Goal: Information Seeking & Learning: Check status

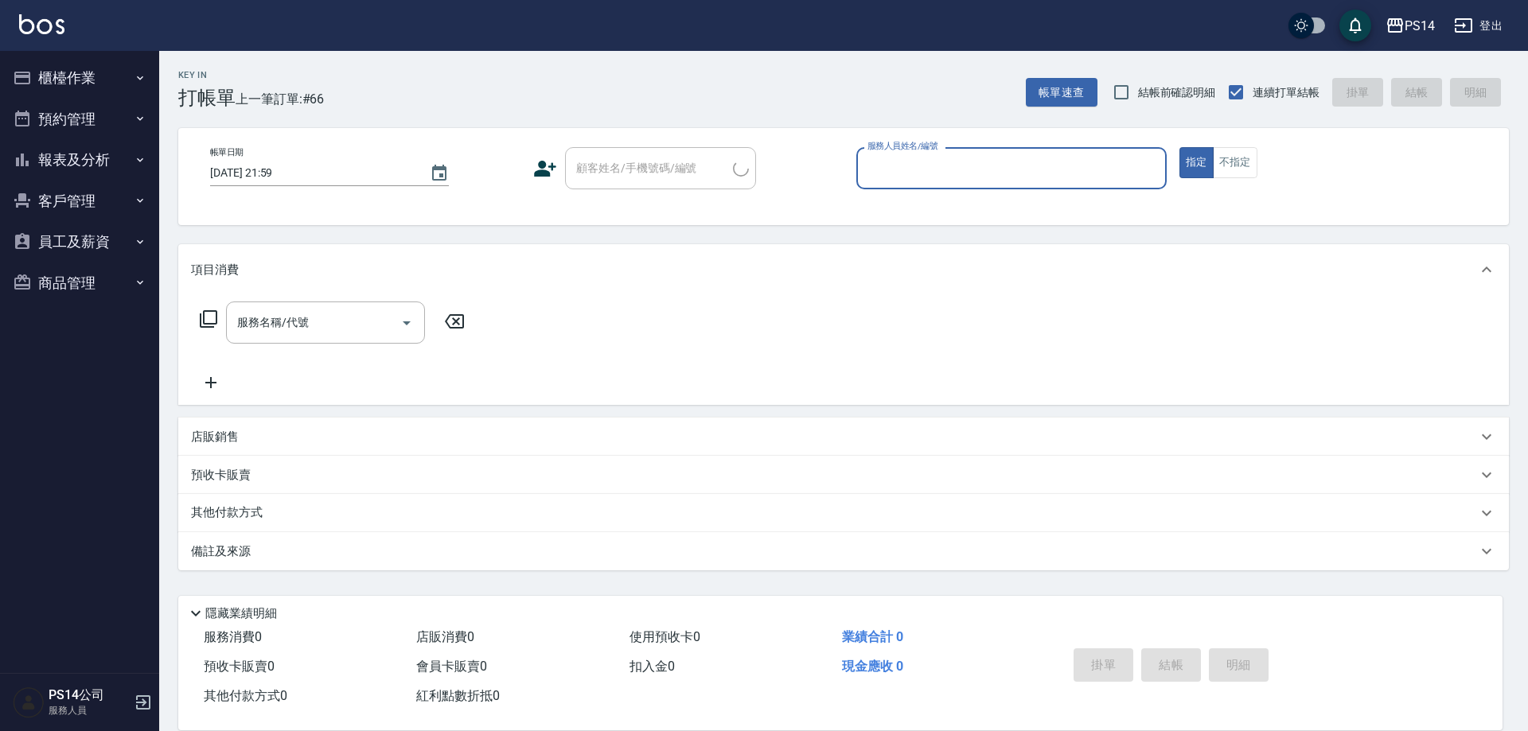
click at [69, 157] on button "報表及分析" at bounding box center [79, 159] width 146 height 41
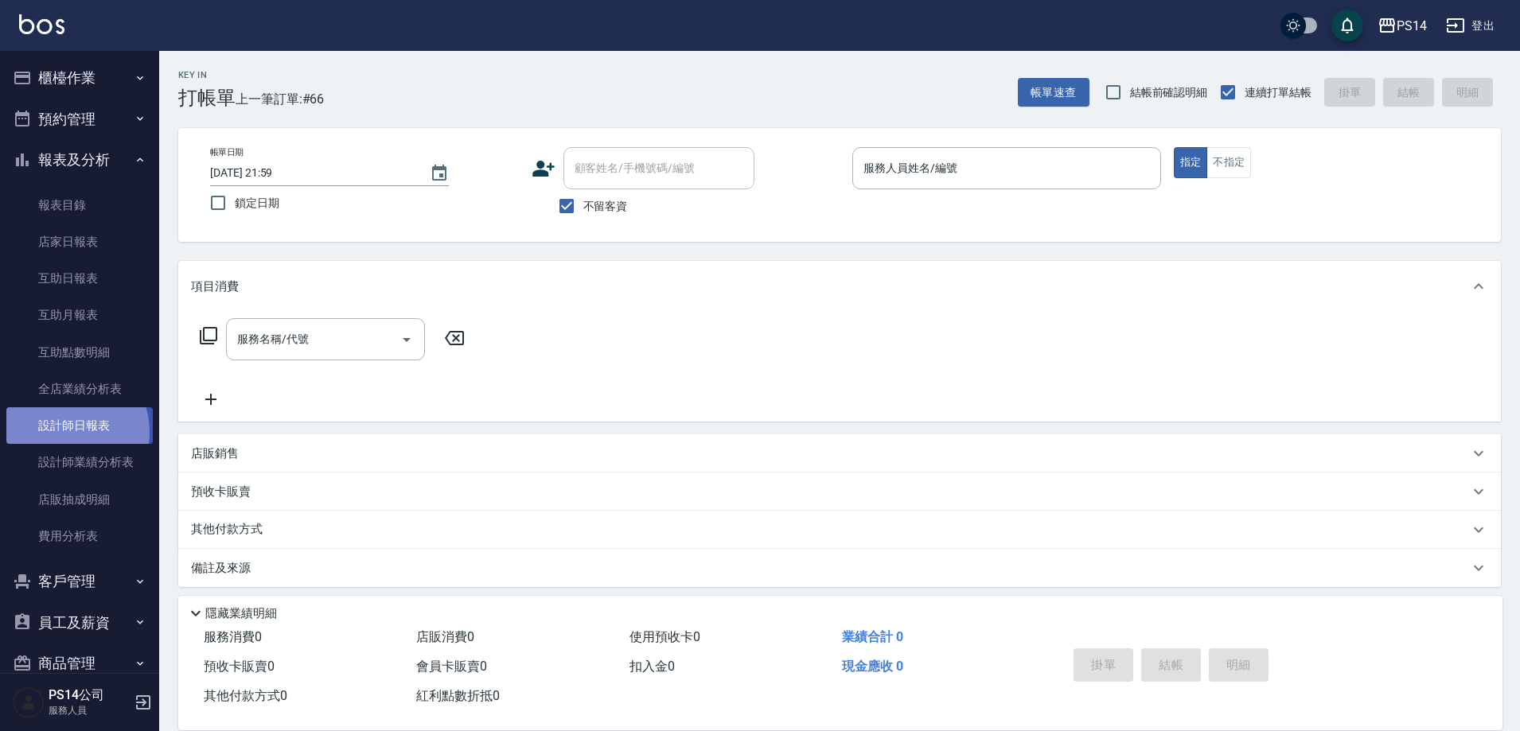
click at [64, 432] on link "設計師日報表" at bounding box center [79, 425] width 146 height 37
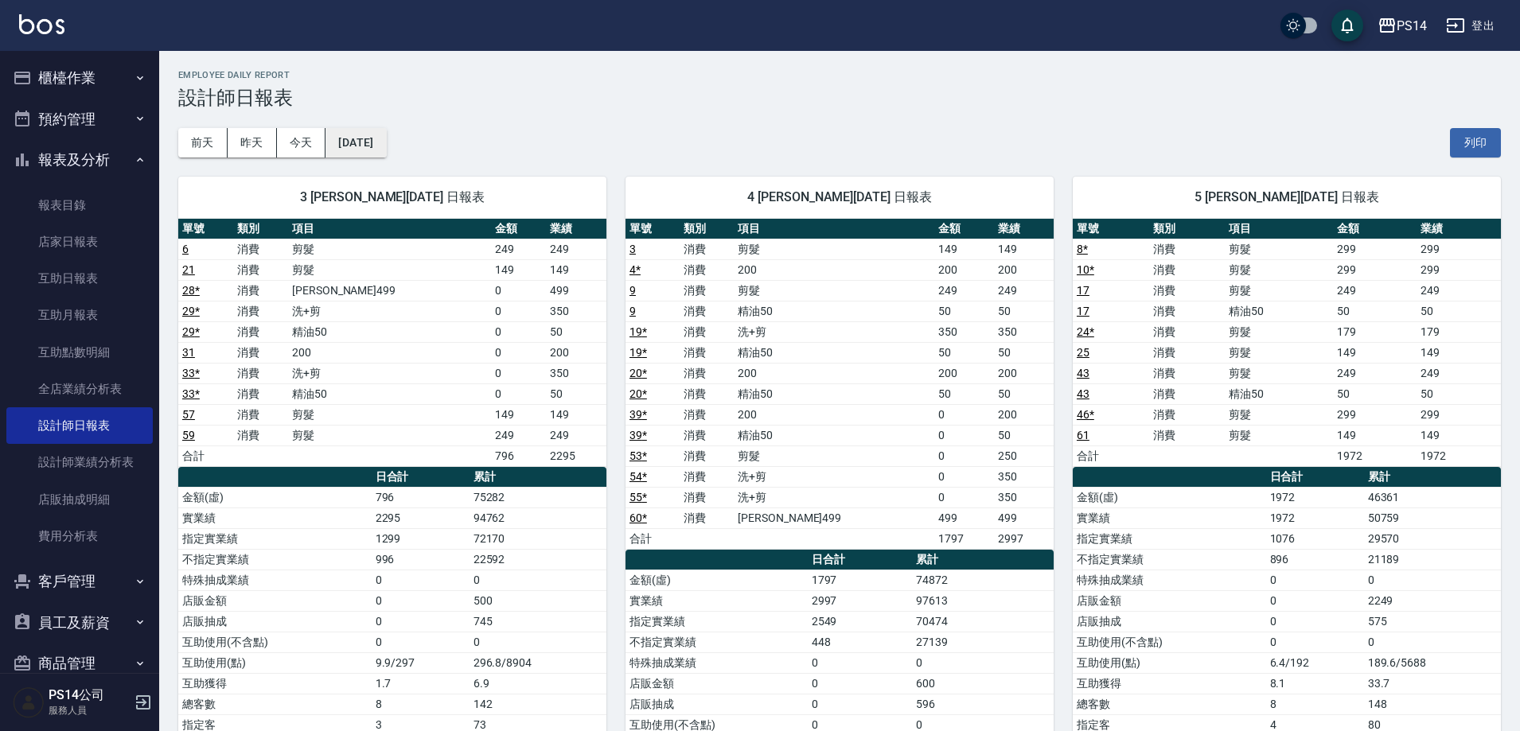
drag, startPoint x: 395, startPoint y: 166, endPoint x: 395, endPoint y: 150, distance: 15.9
click at [395, 164] on div "3 [PERSON_NAME][DATE] 日報表 單號 類別 項目 金額 業績 6 消費 剪髮 249 249 21 消費 剪髮 149 149 28 * …" at bounding box center [382, 539] width 447 height 763
click at [386, 150] on button "[DATE]" at bounding box center [355, 142] width 60 height 29
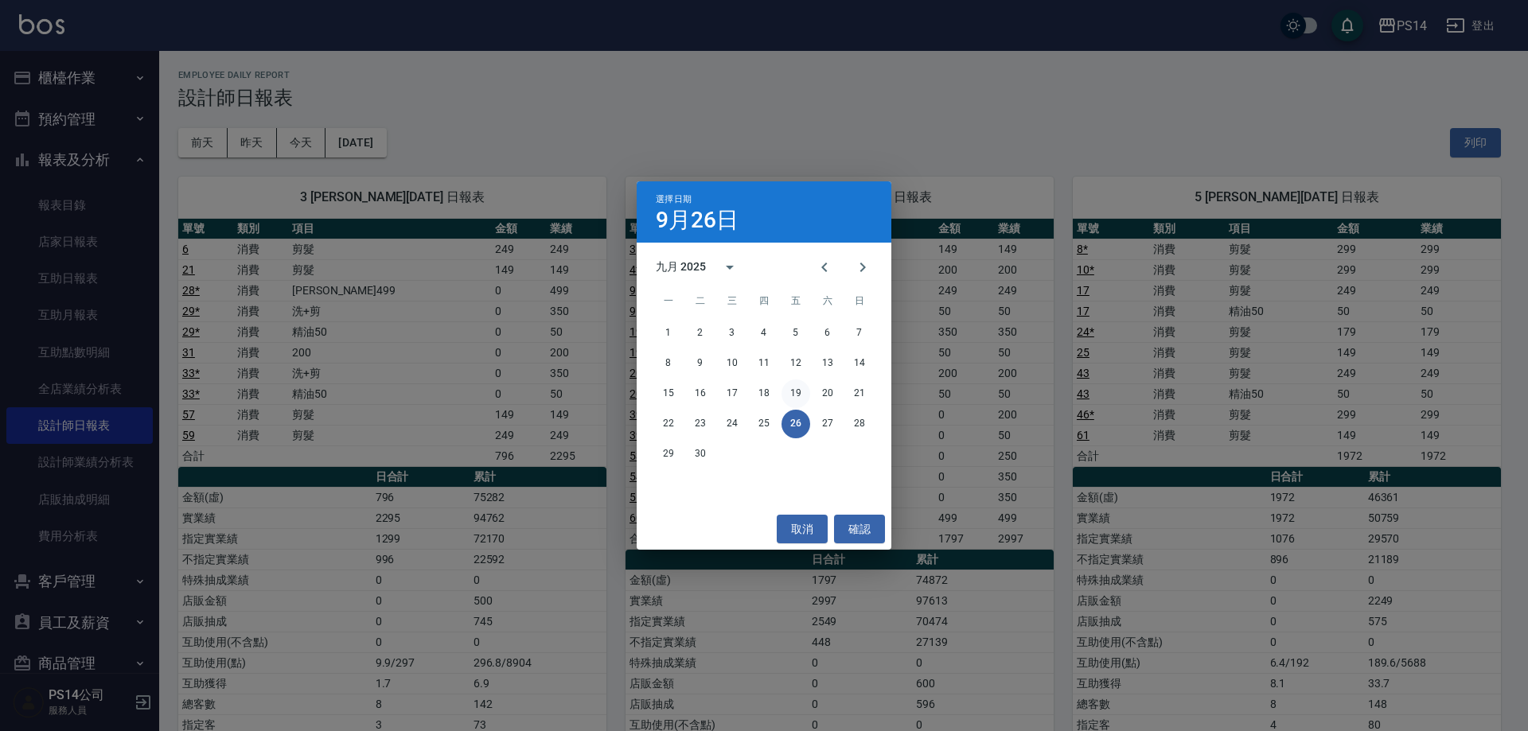
click at [801, 397] on button "19" at bounding box center [795, 394] width 29 height 29
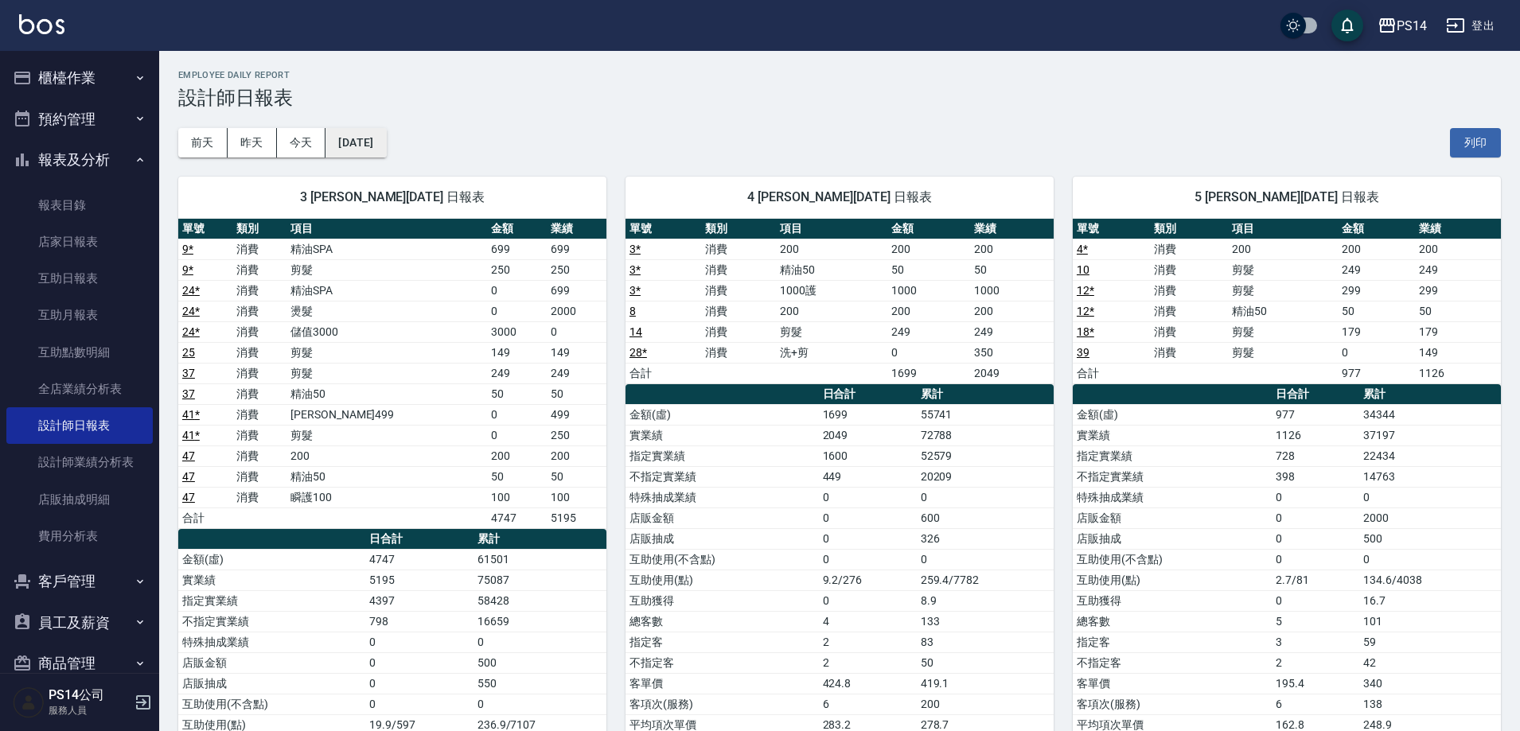
click at [406, 134] on div "[DATE] [DATE] [DATE] [DATE] 列印" at bounding box center [839, 143] width 1323 height 68
click at [386, 138] on button "[DATE]" at bounding box center [355, 142] width 60 height 29
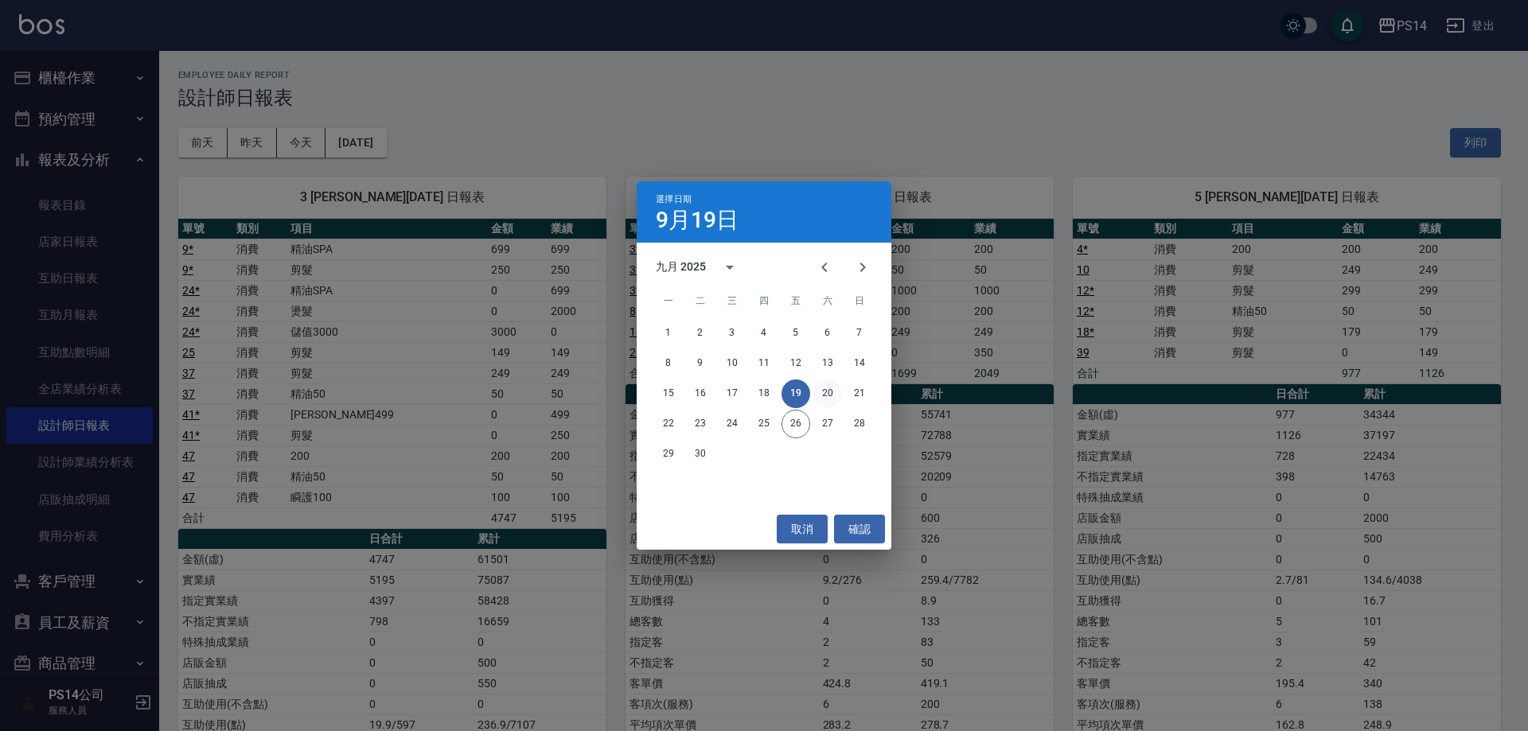
click at [824, 402] on button "20" at bounding box center [827, 394] width 29 height 29
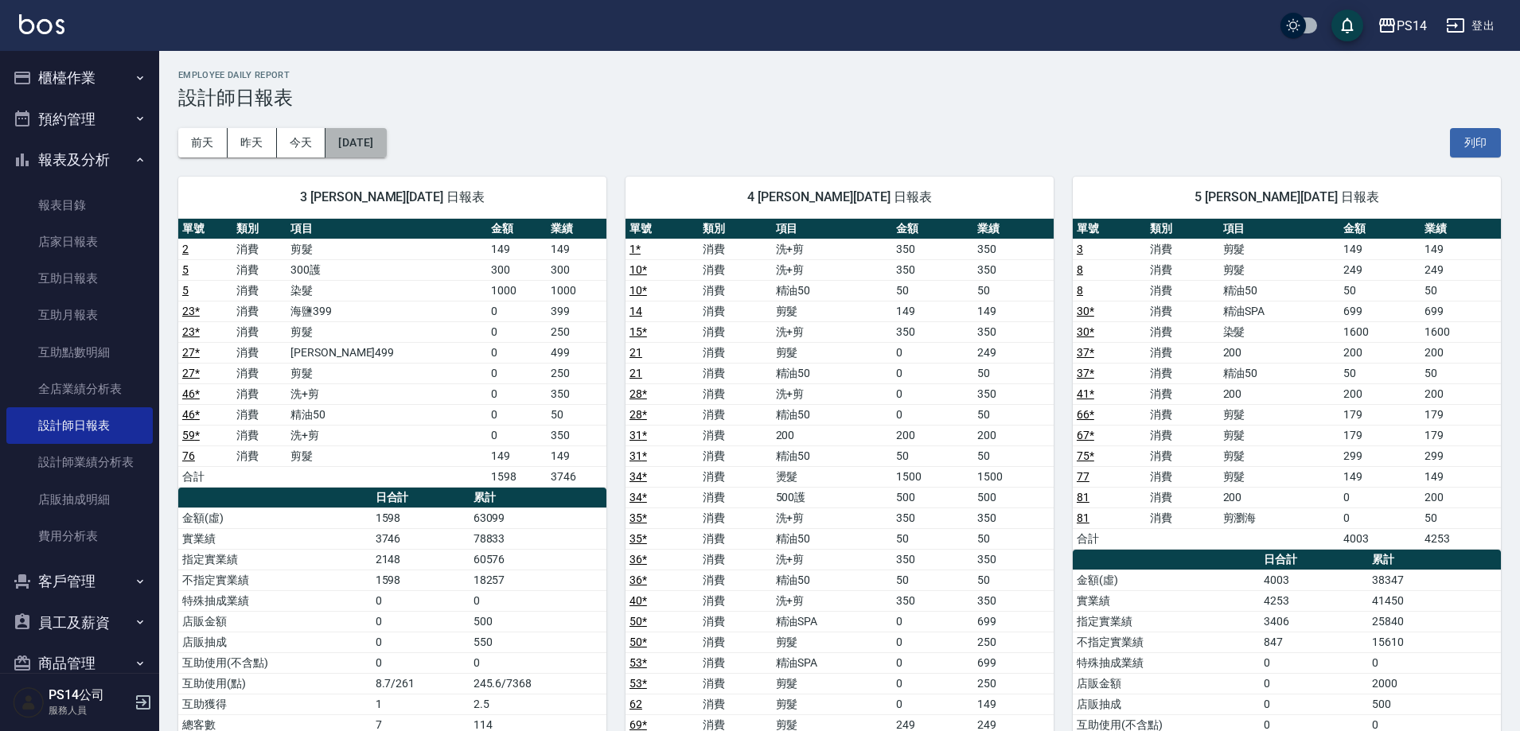
click at [353, 142] on button "[DATE]" at bounding box center [355, 142] width 60 height 29
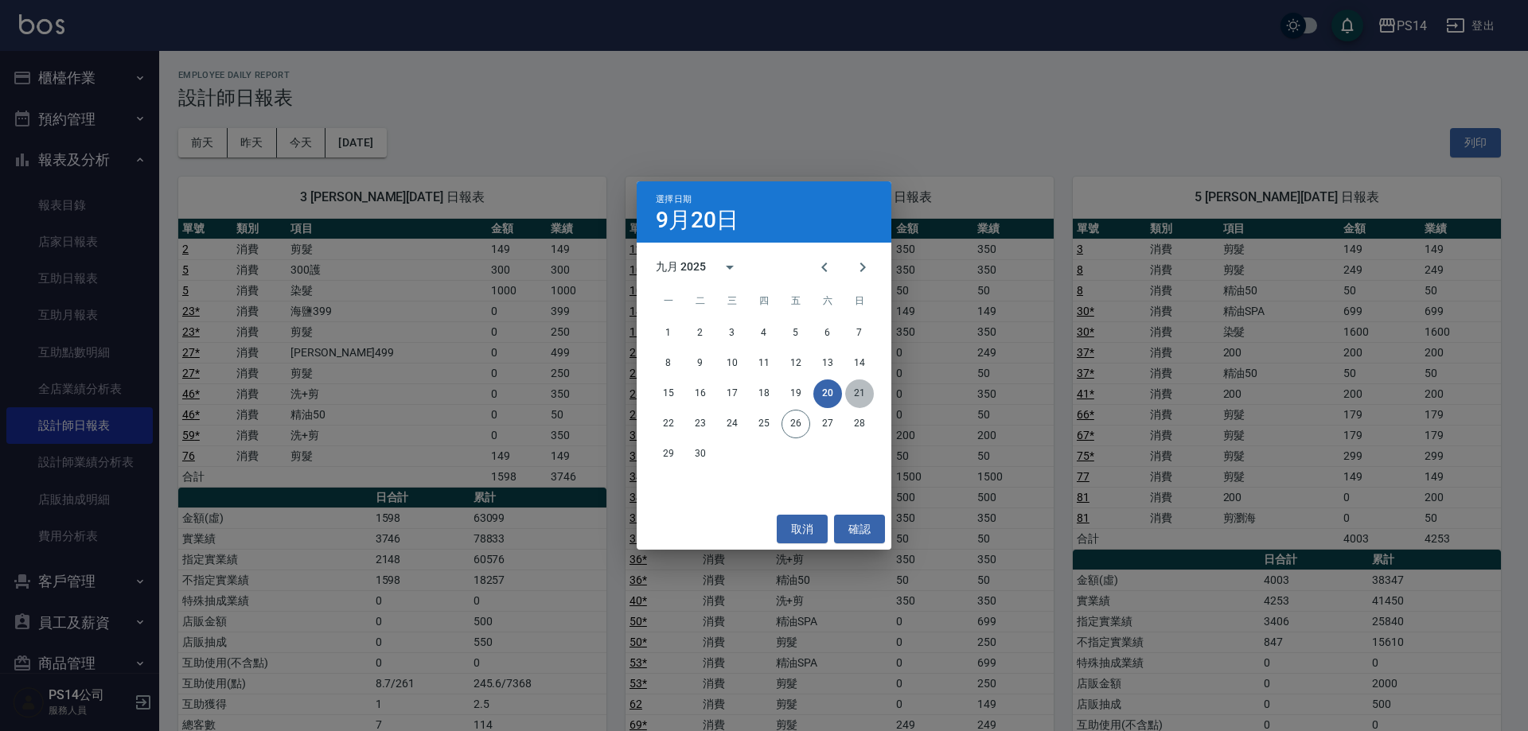
click at [851, 388] on button "21" at bounding box center [859, 394] width 29 height 29
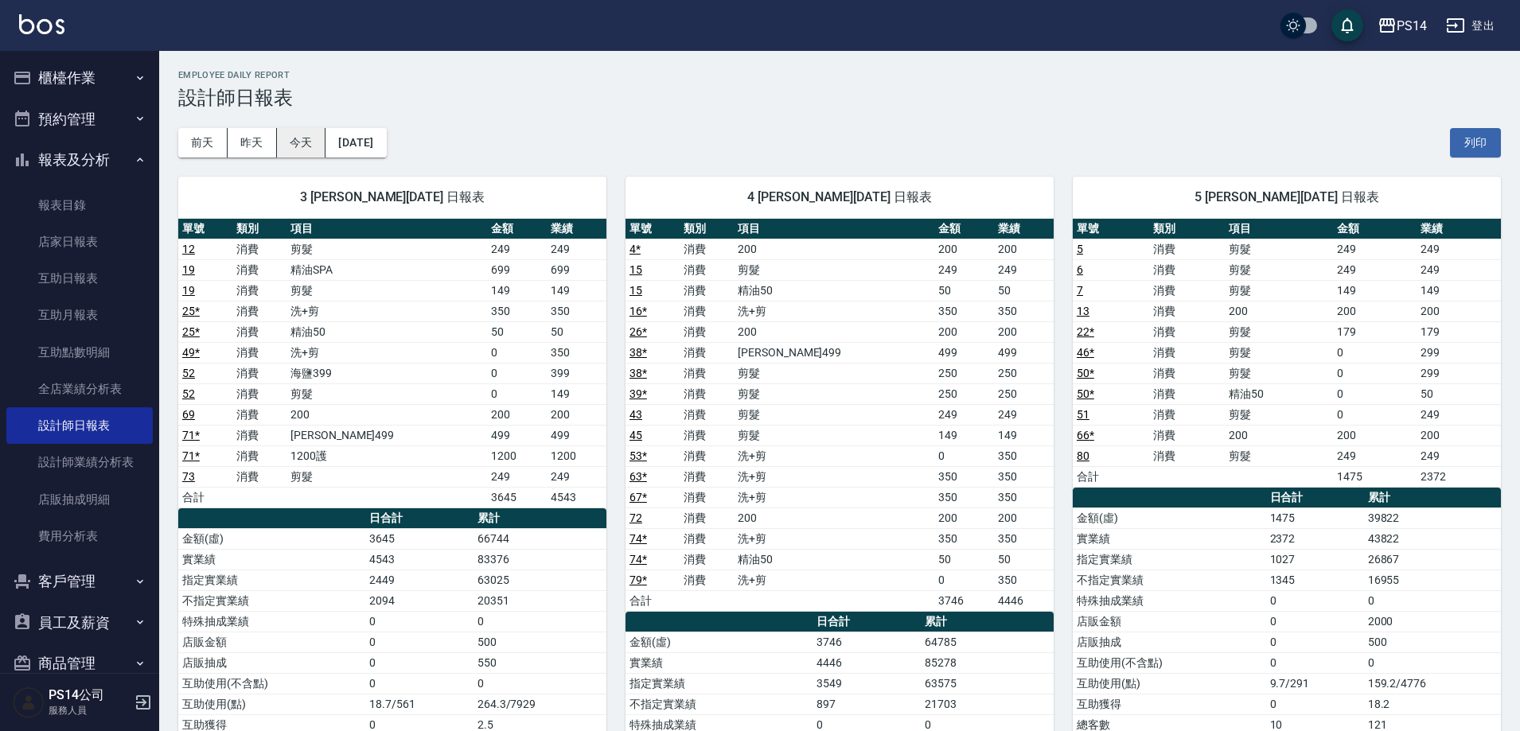
click at [304, 141] on button "今天" at bounding box center [301, 142] width 49 height 29
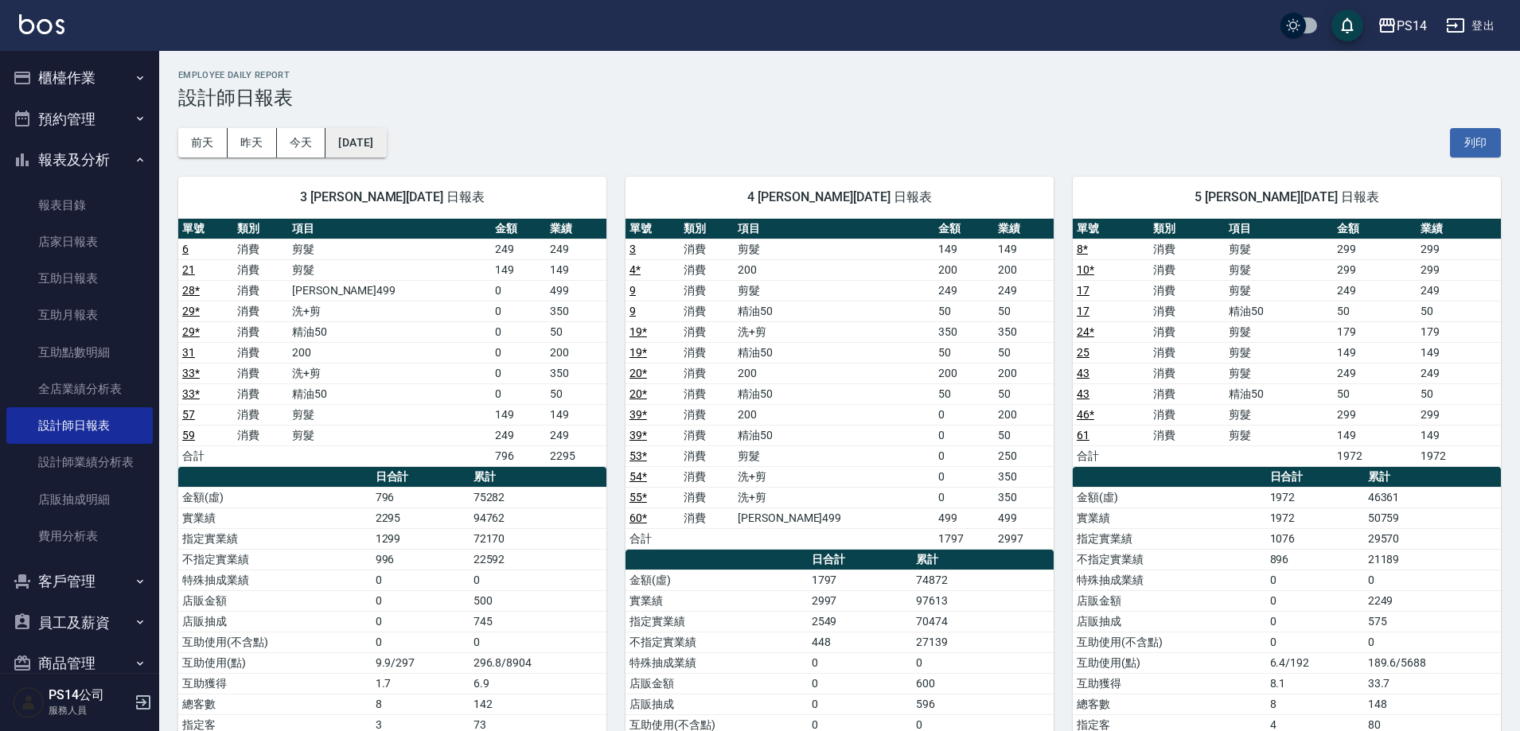
click at [349, 140] on button "[DATE]" at bounding box center [355, 142] width 60 height 29
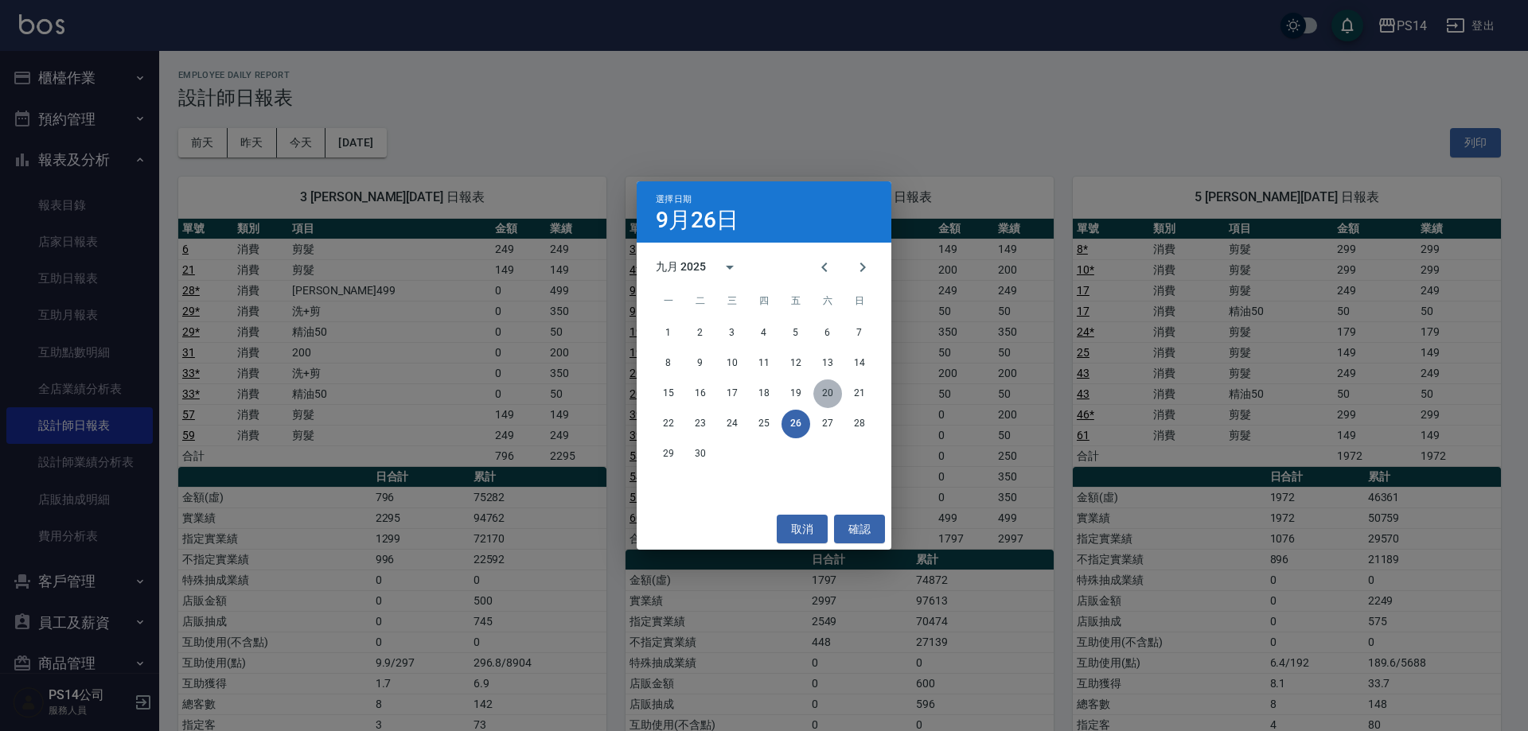
drag, startPoint x: 832, startPoint y: 398, endPoint x: 847, endPoint y: 392, distance: 15.7
click at [835, 397] on button "20" at bounding box center [827, 394] width 29 height 29
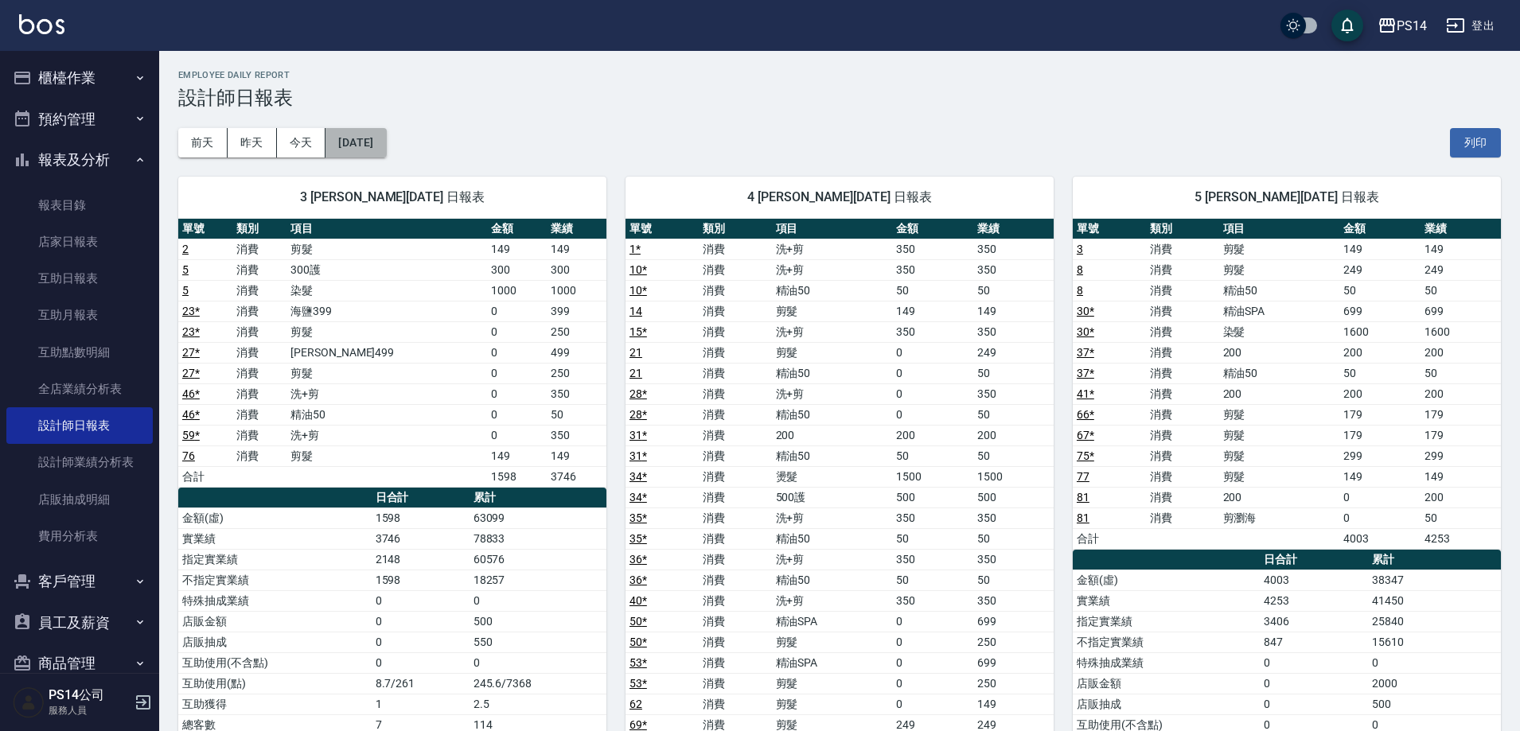
click at [386, 154] on button "[DATE]" at bounding box center [355, 142] width 60 height 29
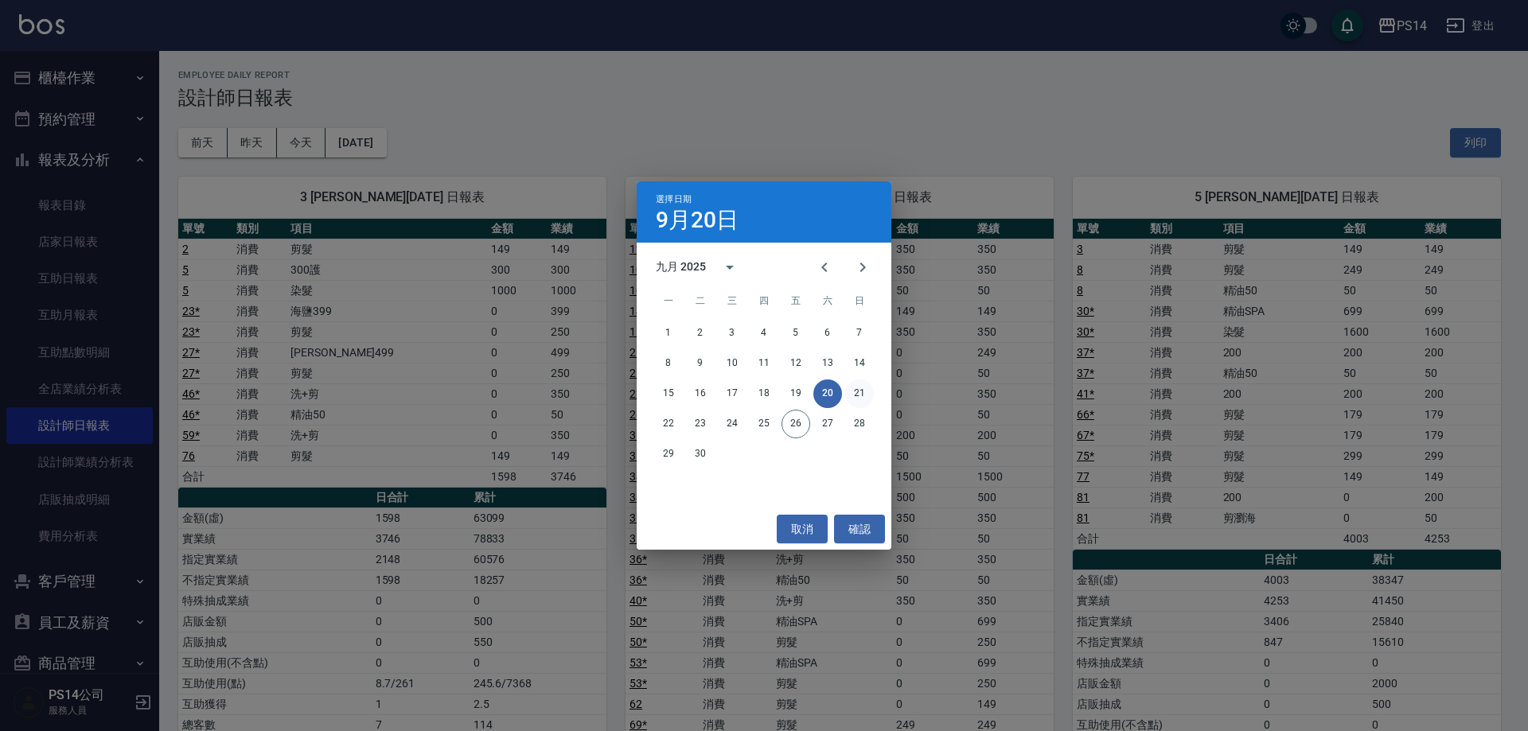
click at [872, 387] on button "21" at bounding box center [859, 394] width 29 height 29
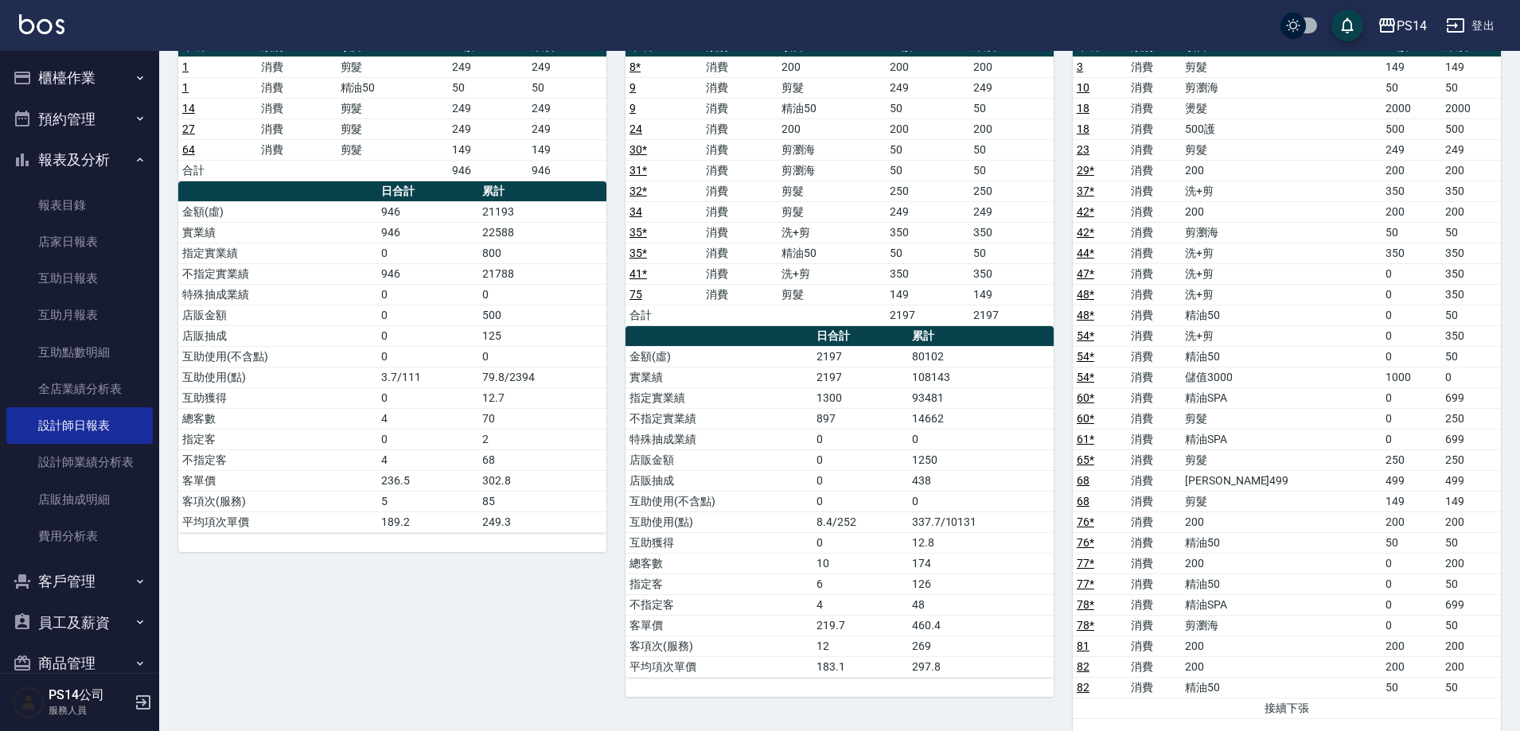
scroll to position [1034, 0]
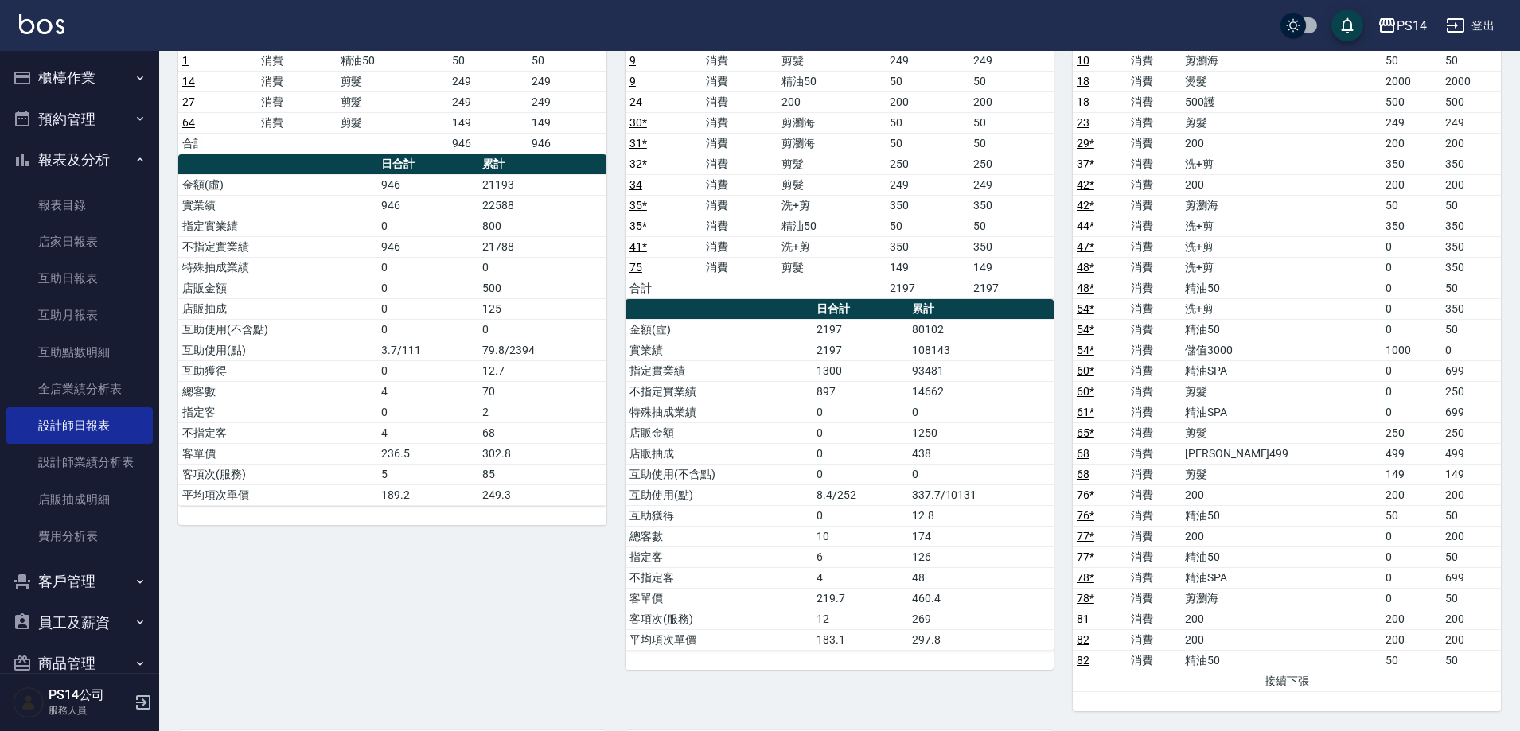
drag, startPoint x: 1273, startPoint y: 581, endPoint x: 1097, endPoint y: 556, distance: 178.4
click at [1096, 556] on td "77 *" at bounding box center [1100, 557] width 54 height 21
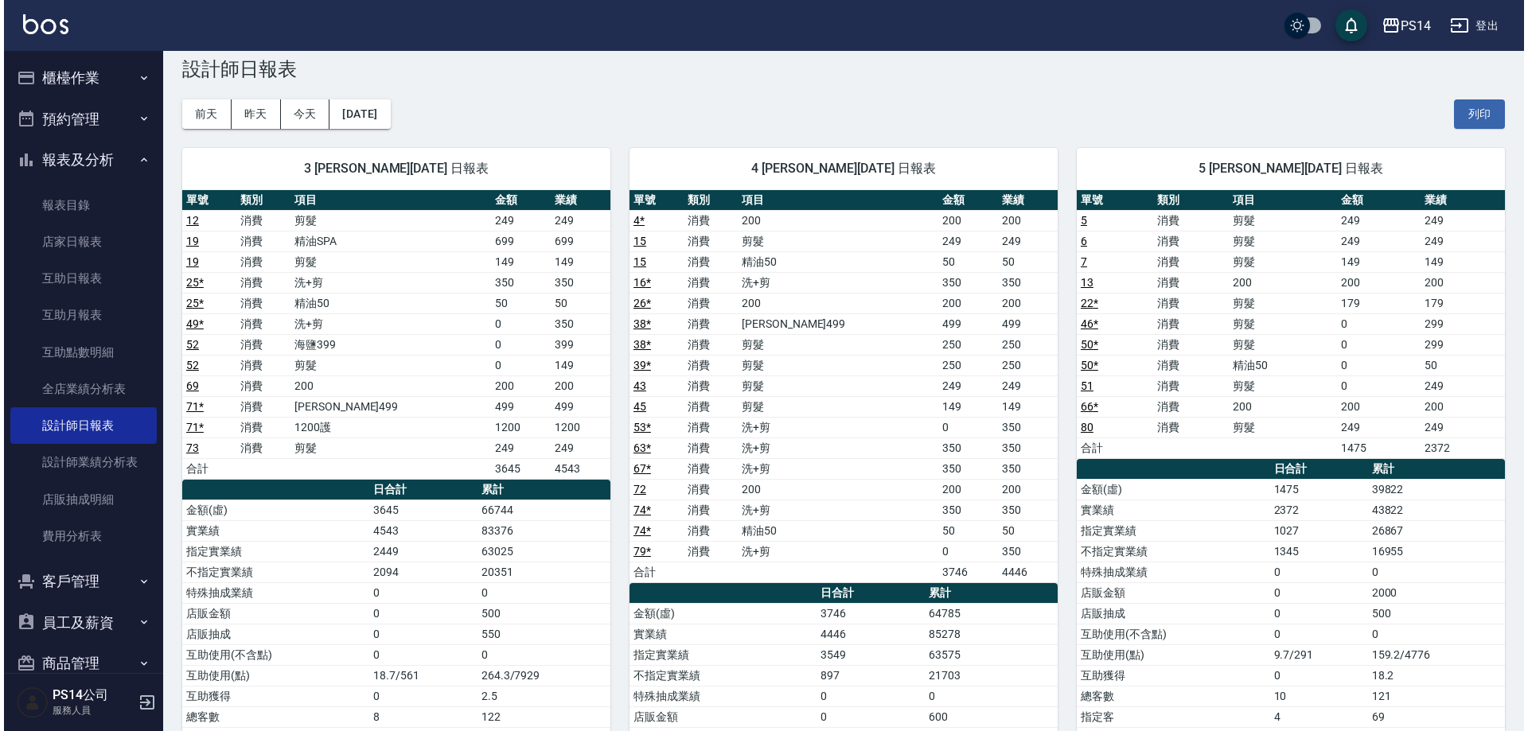
scroll to position [0, 0]
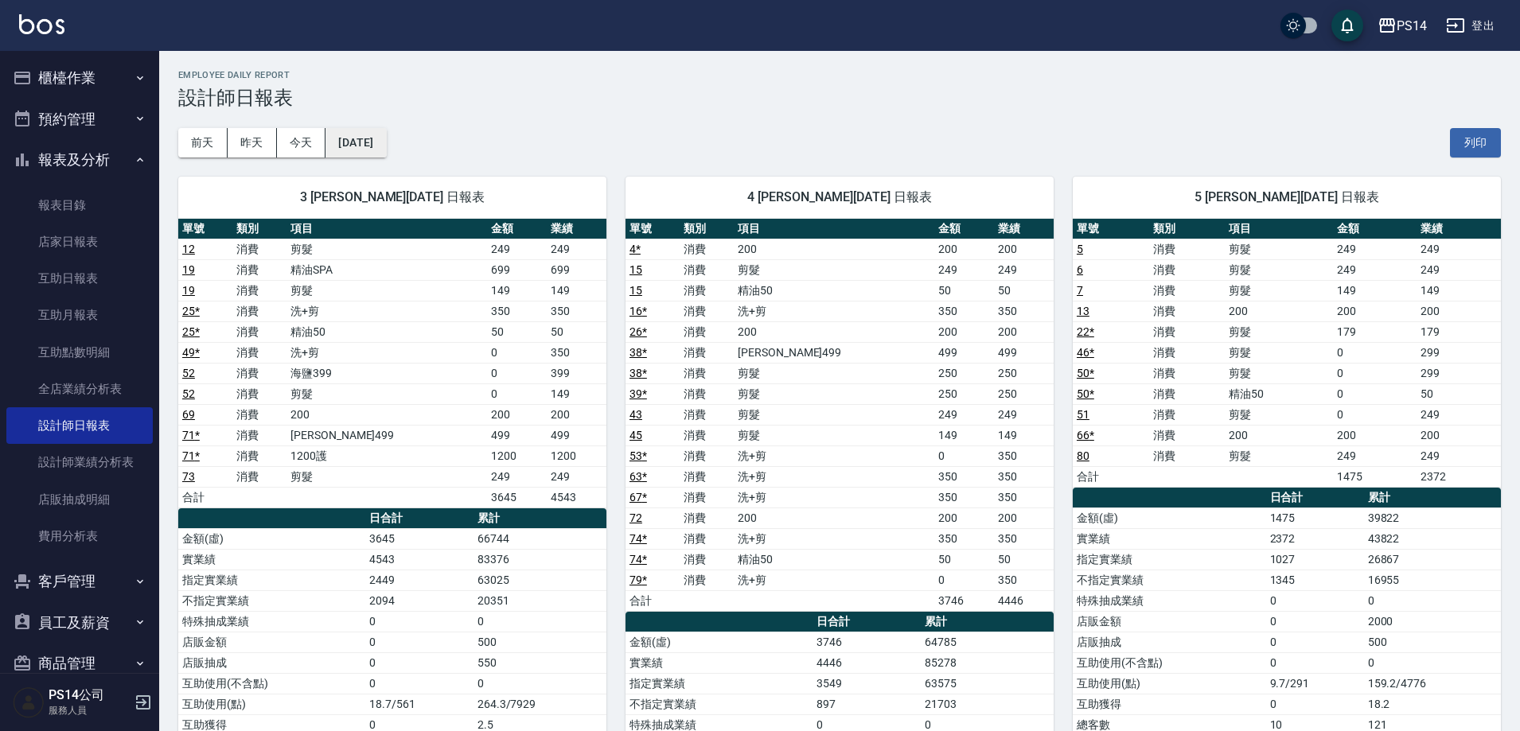
drag, startPoint x: 418, startPoint y: 154, endPoint x: 406, endPoint y: 149, distance: 13.2
click at [411, 151] on div "[DATE] [DATE] [DATE] [DATE] 列印" at bounding box center [839, 143] width 1323 height 68
click at [386, 149] on button "[DATE]" at bounding box center [355, 142] width 60 height 29
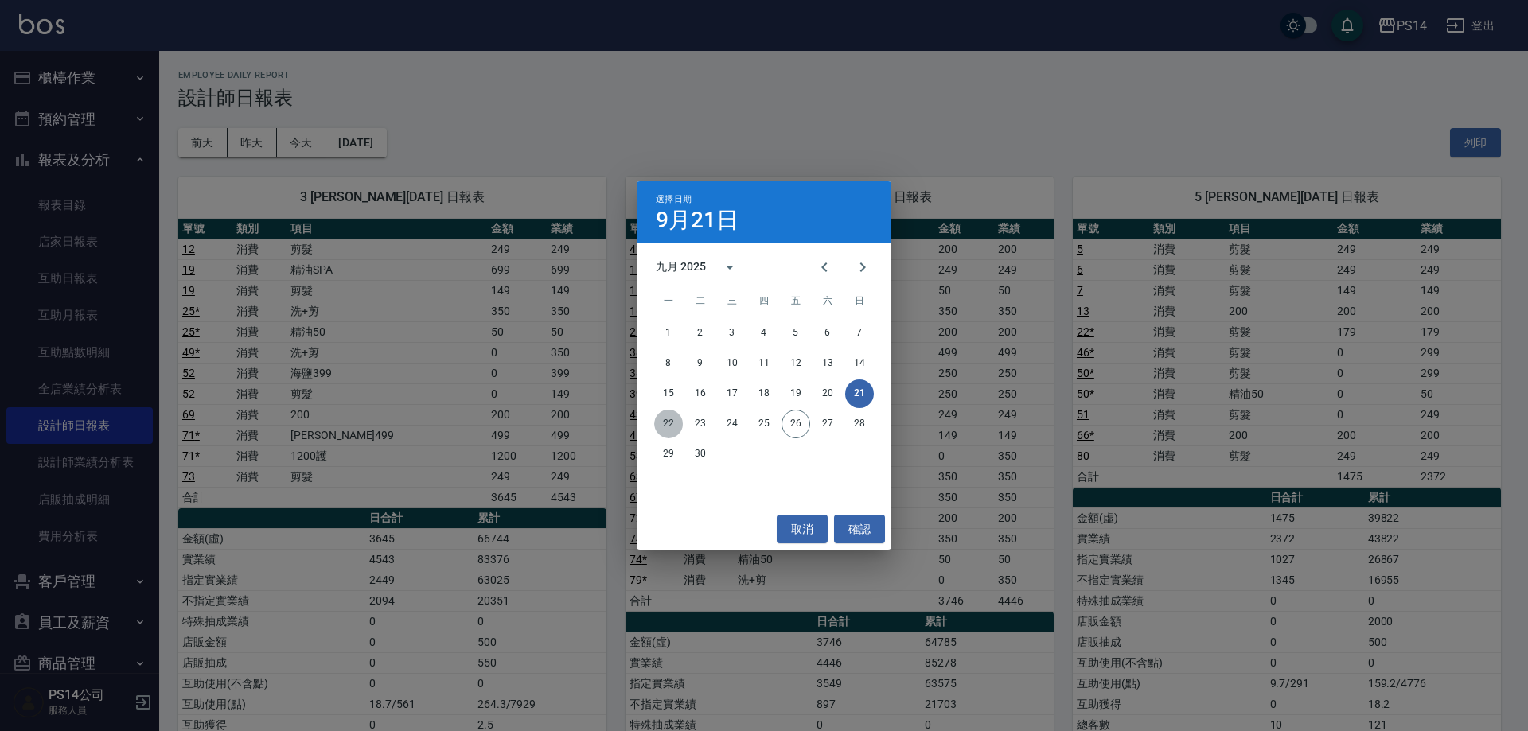
click at [663, 427] on button "22" at bounding box center [668, 424] width 29 height 29
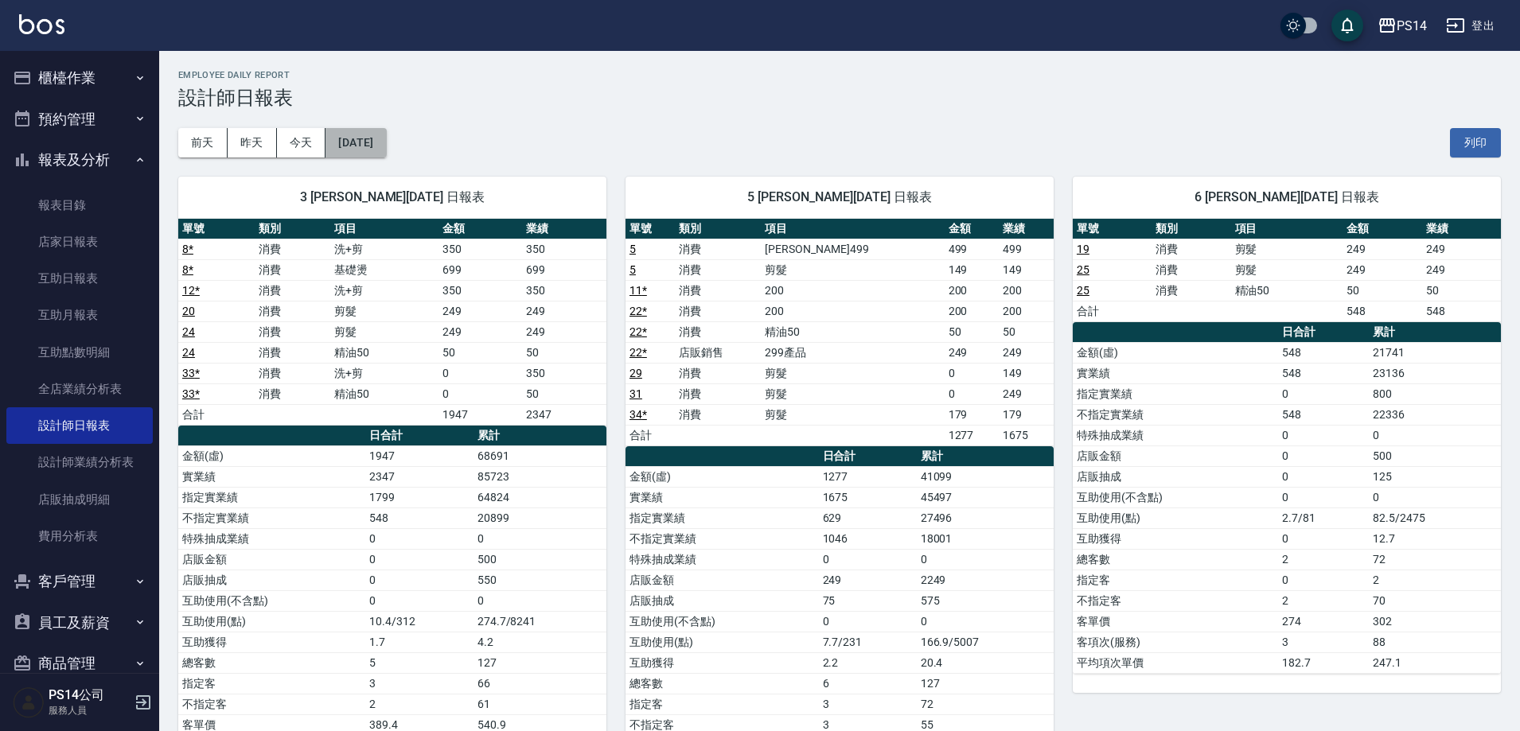
click at [381, 155] on button "[DATE]" at bounding box center [355, 142] width 60 height 29
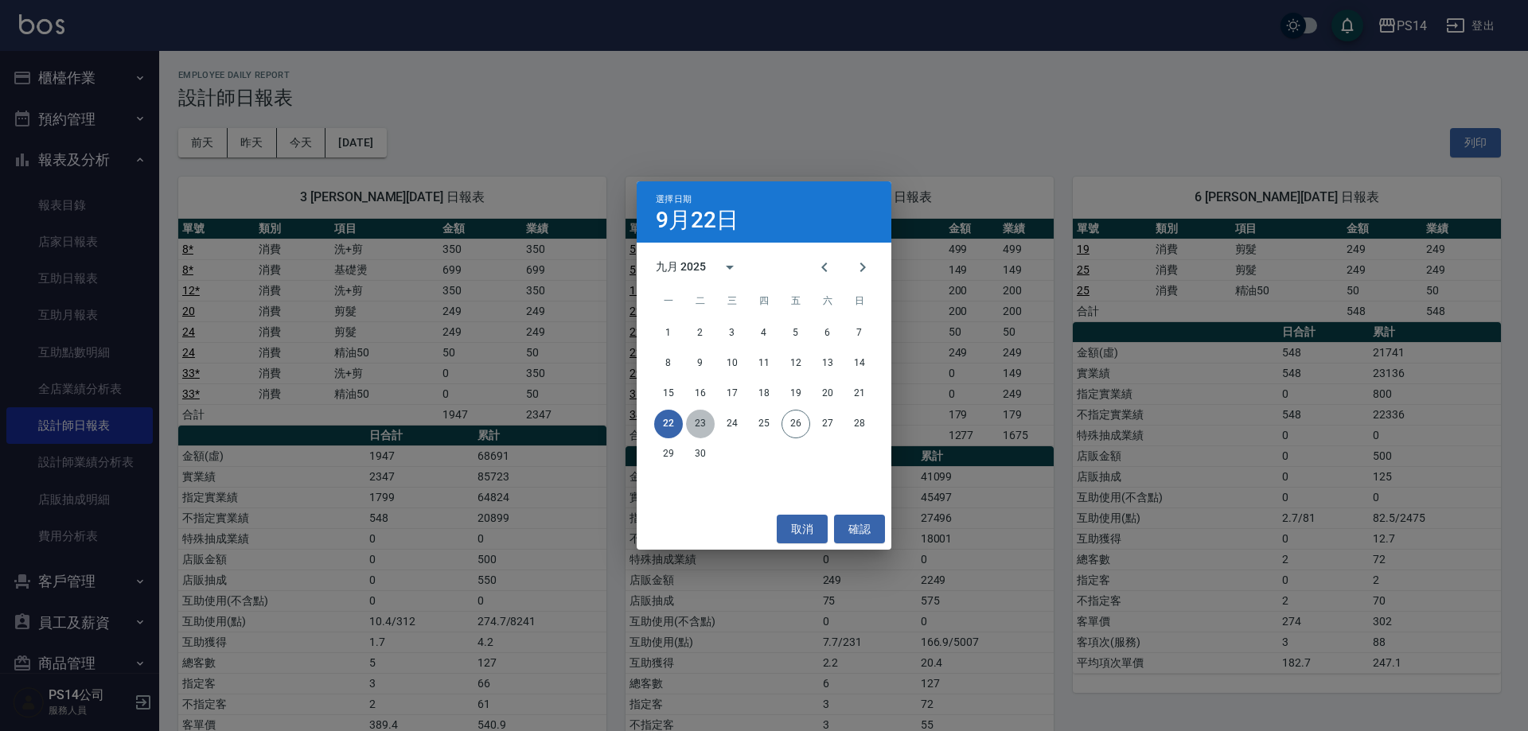
click at [709, 428] on button "23" at bounding box center [700, 424] width 29 height 29
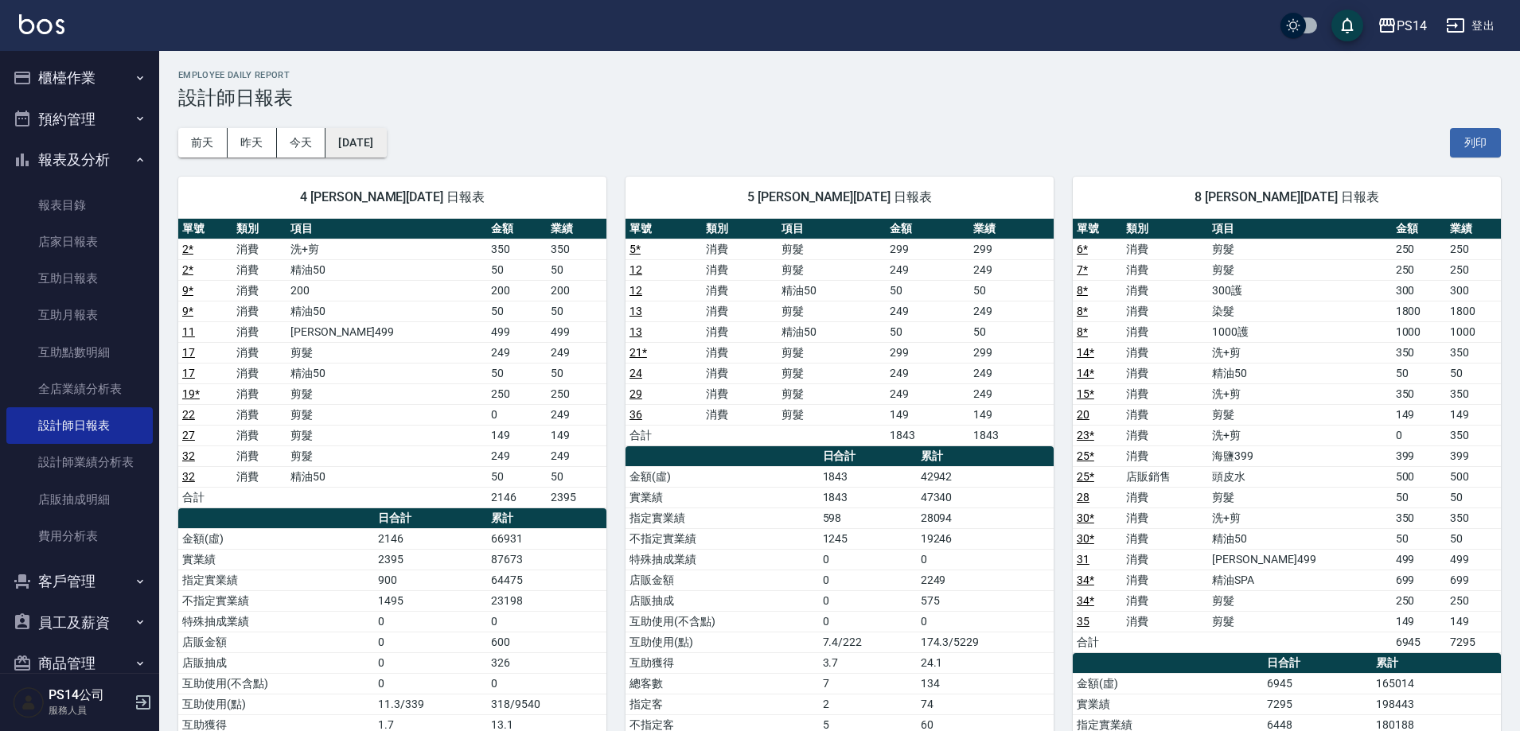
click at [362, 131] on button "[DATE]" at bounding box center [355, 142] width 60 height 29
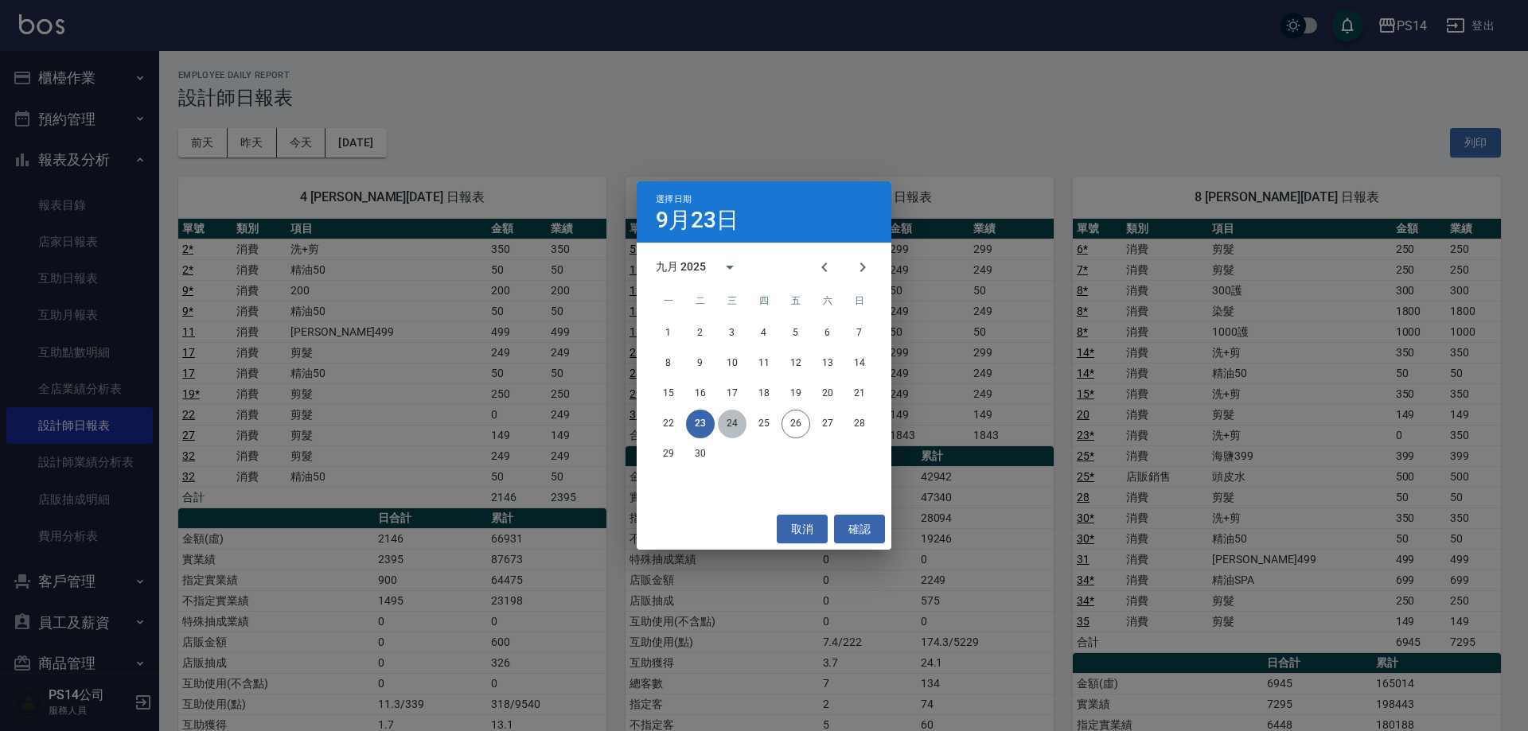
click at [727, 420] on button "24" at bounding box center [732, 424] width 29 height 29
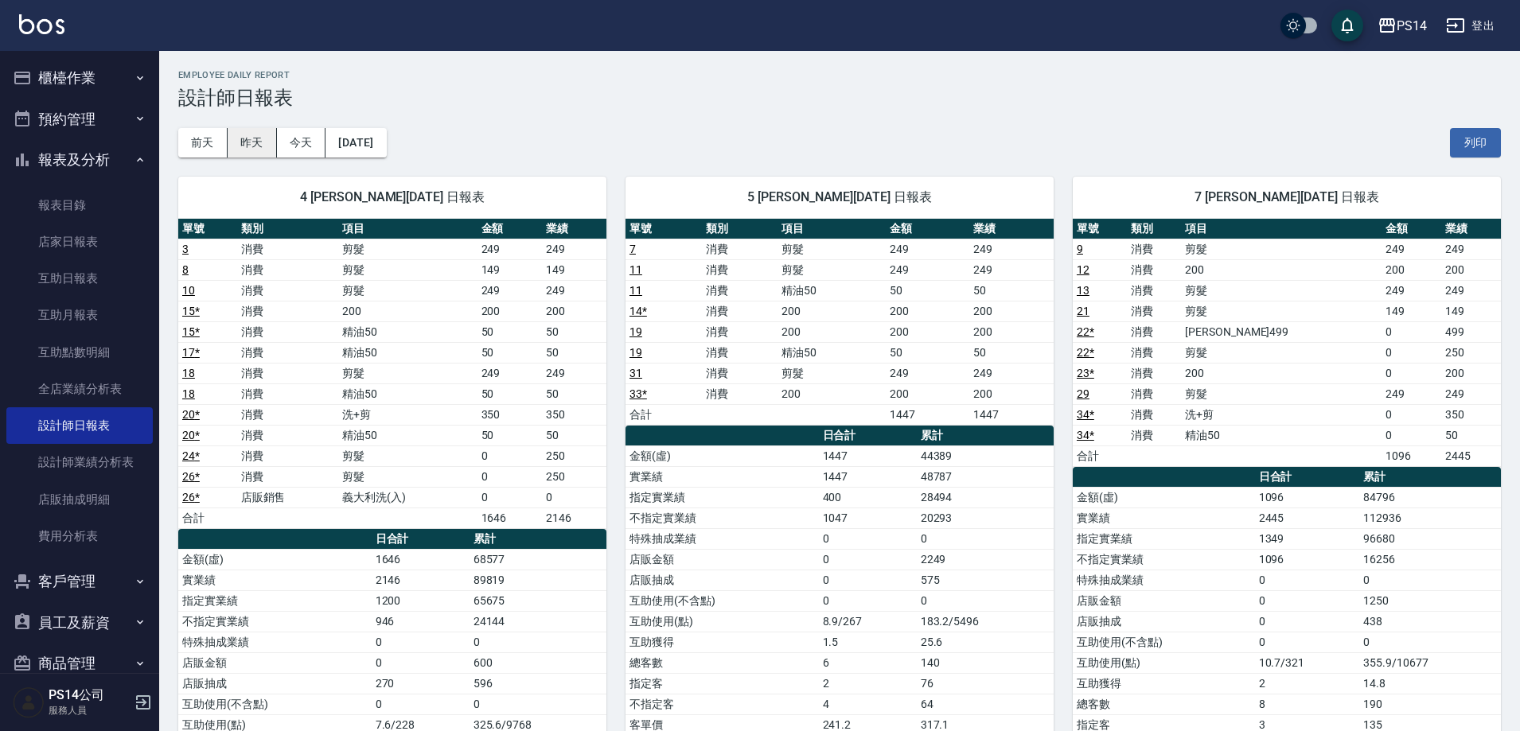
click at [268, 146] on button "昨天" at bounding box center [252, 142] width 49 height 29
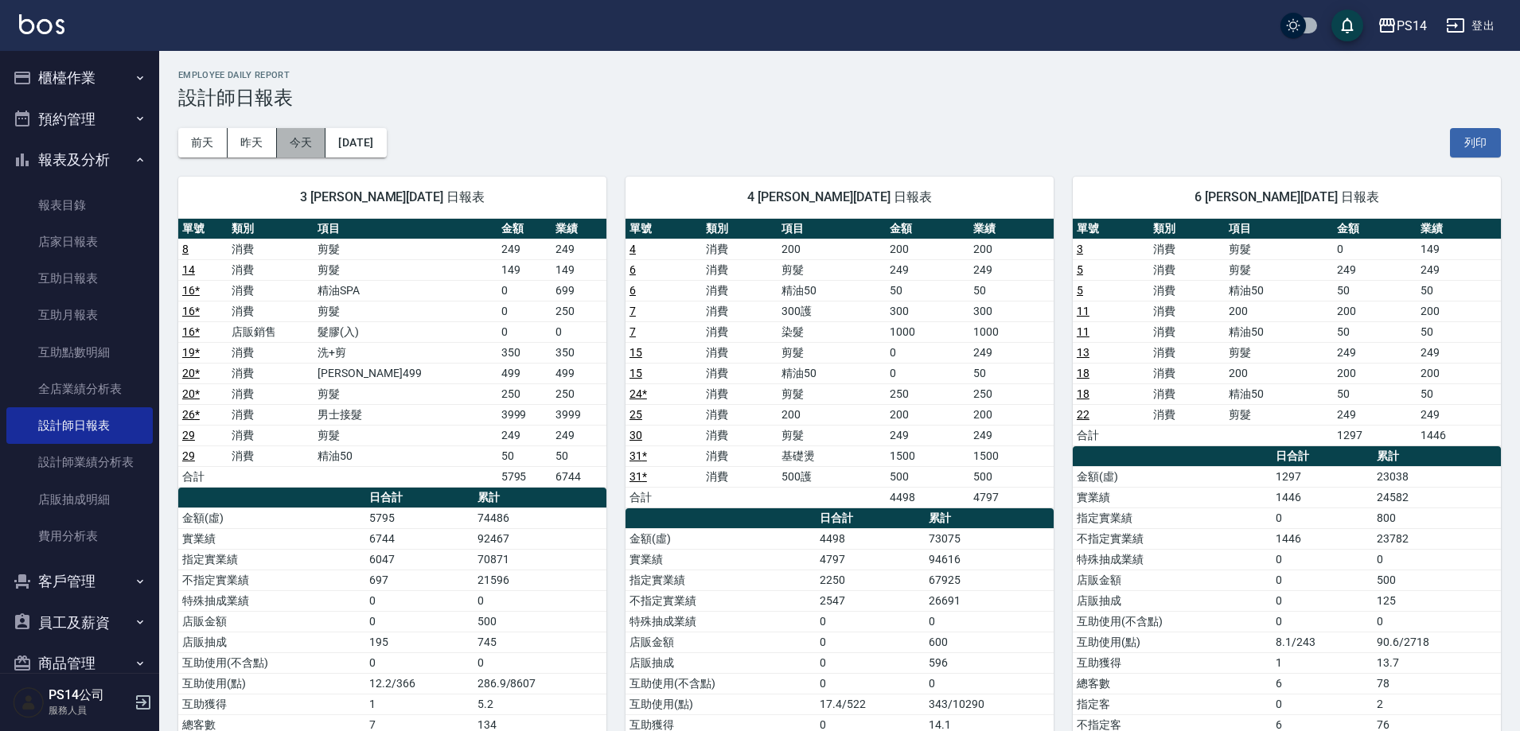
click at [311, 142] on button "今天" at bounding box center [301, 142] width 49 height 29
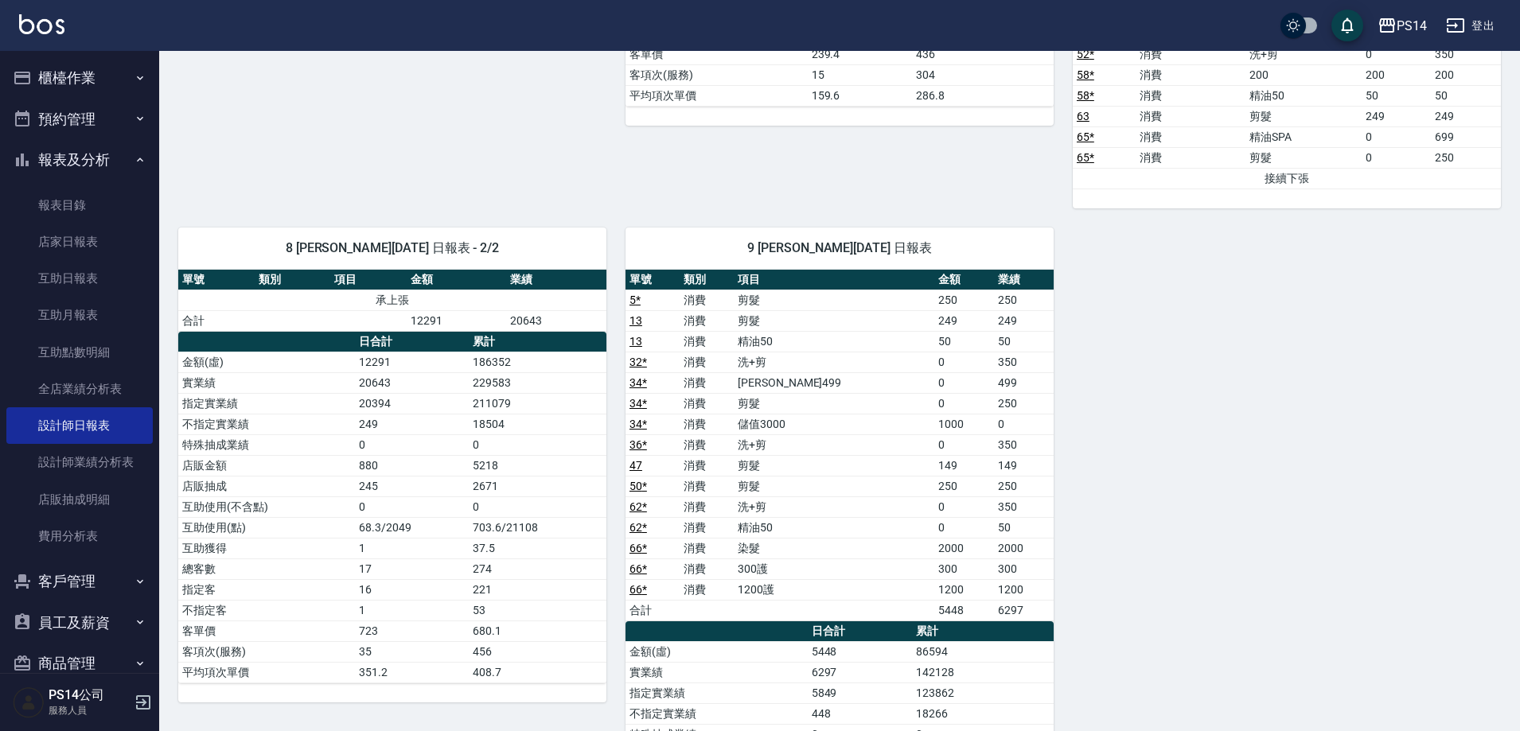
scroll to position [1671, 0]
